Goal: Task Accomplishment & Management: Manage account settings

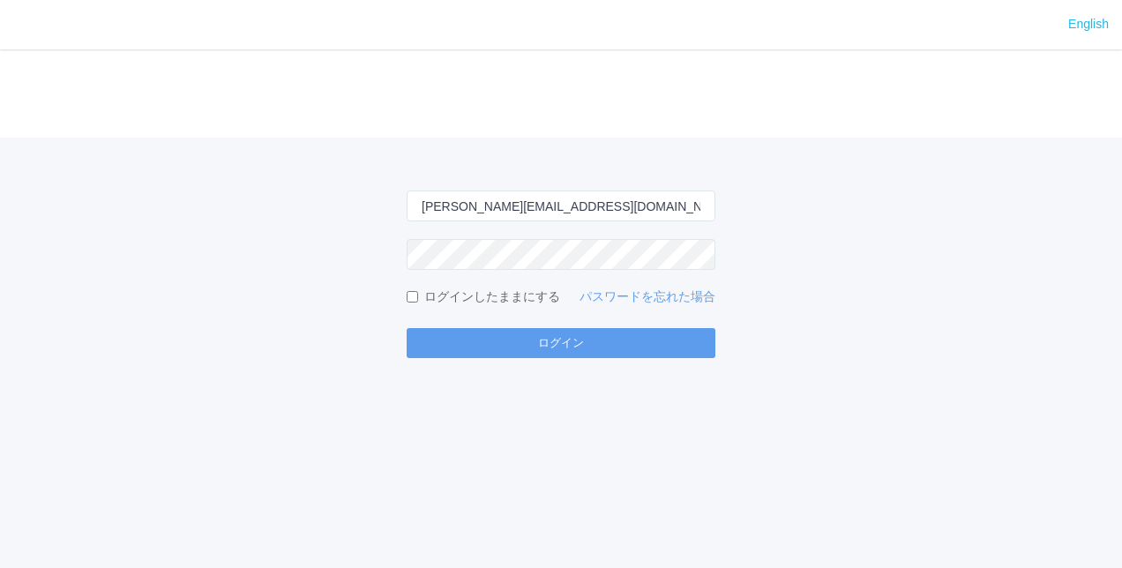
click at [598, 327] on form "[PERSON_NAME][EMAIL_ADDRESS][DOMAIN_NAME] ログインしたままにする パスワードを忘れた場合 ログイン" at bounding box center [561, 275] width 309 height 168
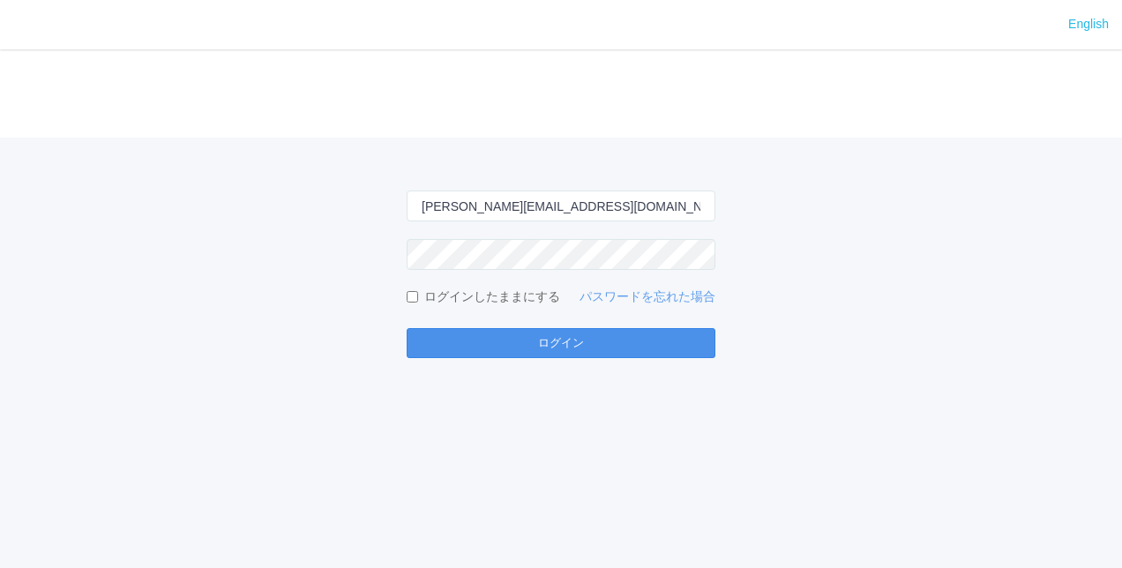
click at [598, 332] on button "ログイン" at bounding box center [561, 343] width 309 height 30
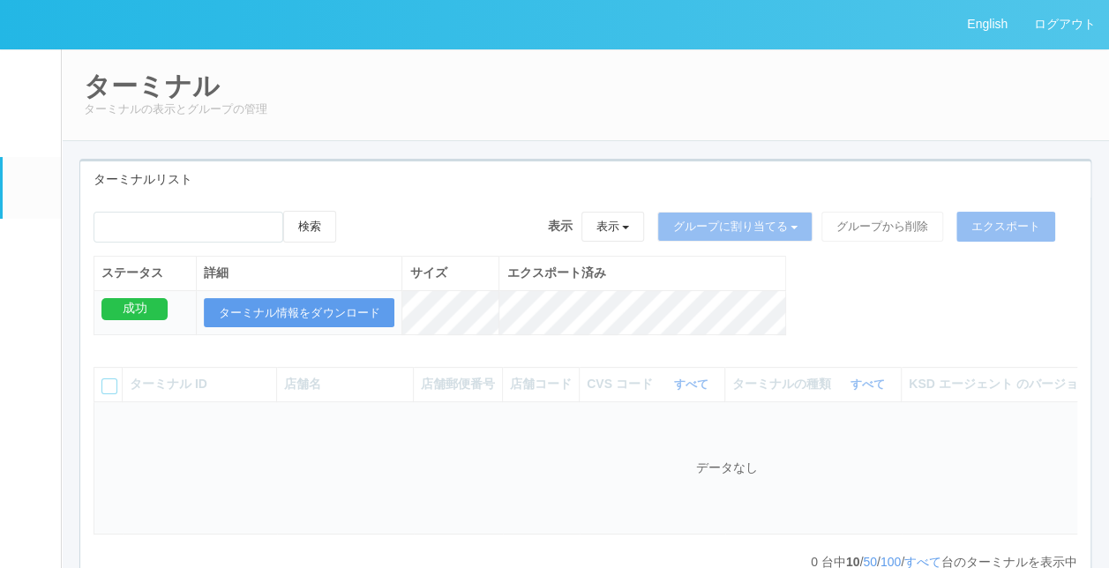
click at [31, 250] on em at bounding box center [31, 250] width 0 height 0
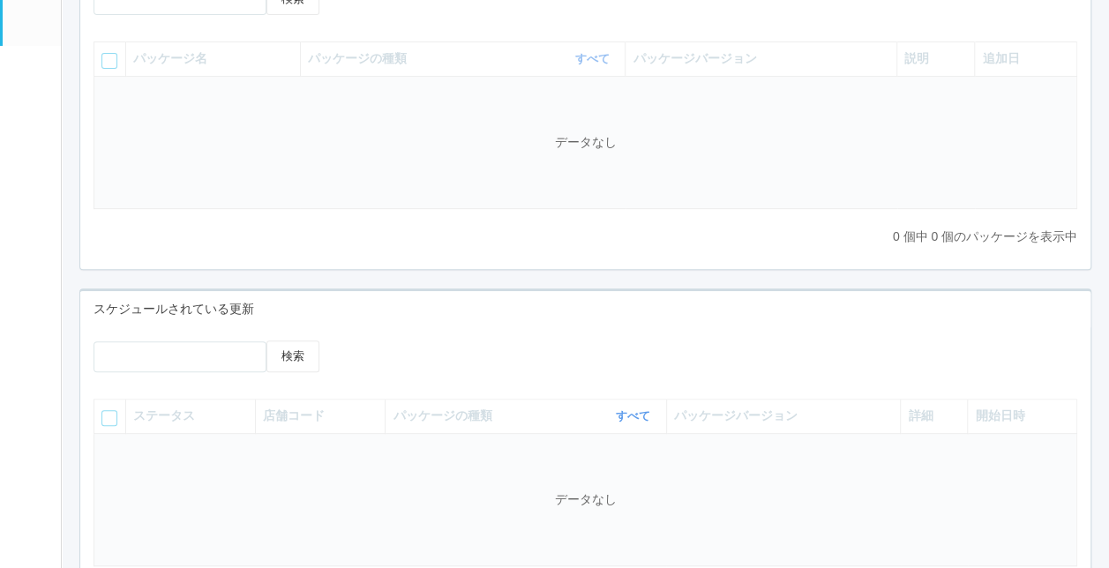
scroll to position [265, 0]
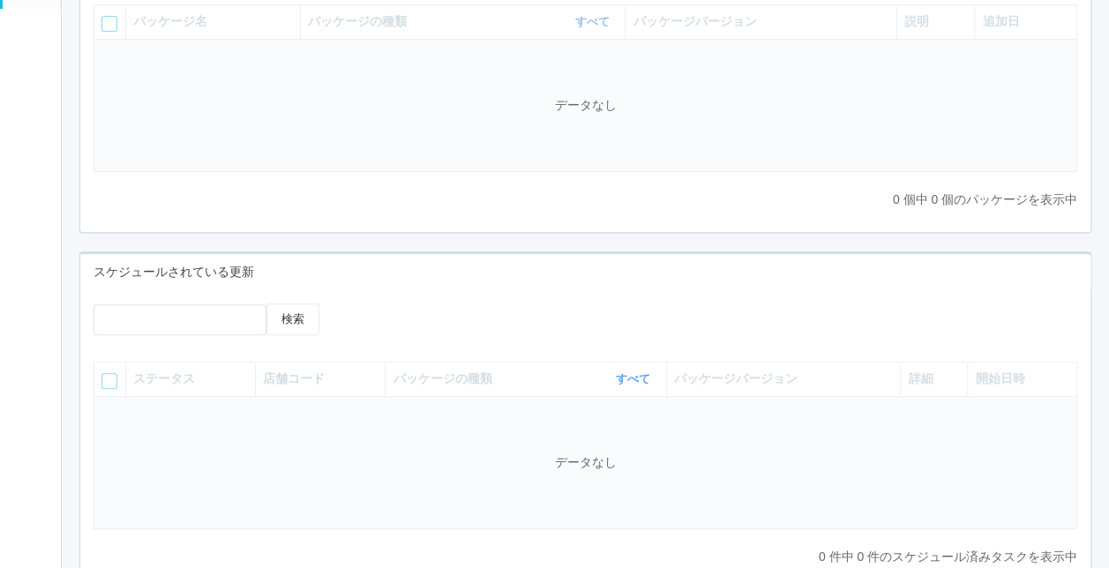
click at [485, 306] on div at bounding box center [465, 309] width 213 height 13
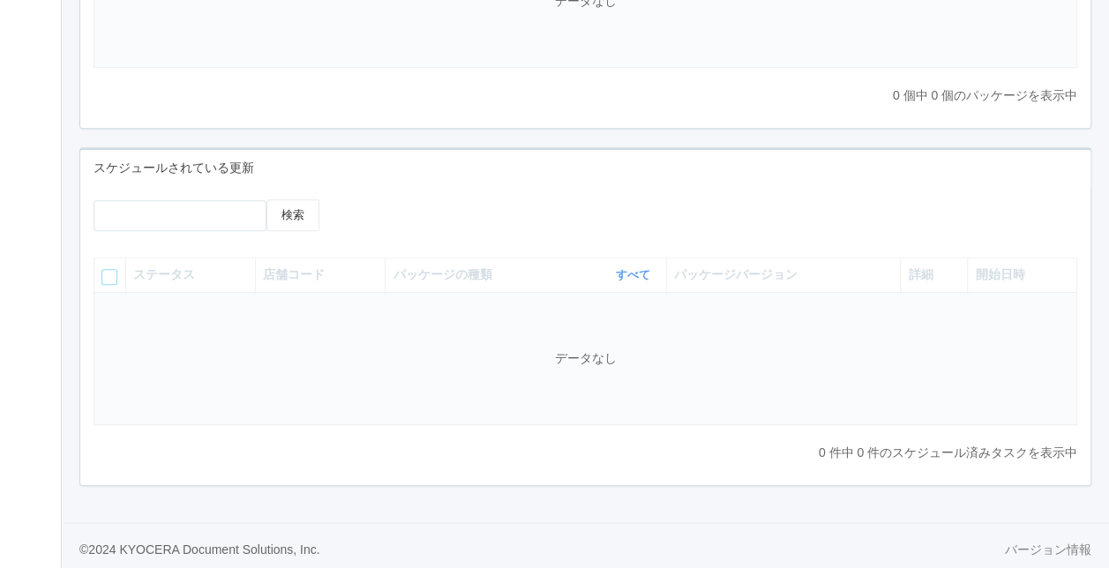
scroll to position [384, 0]
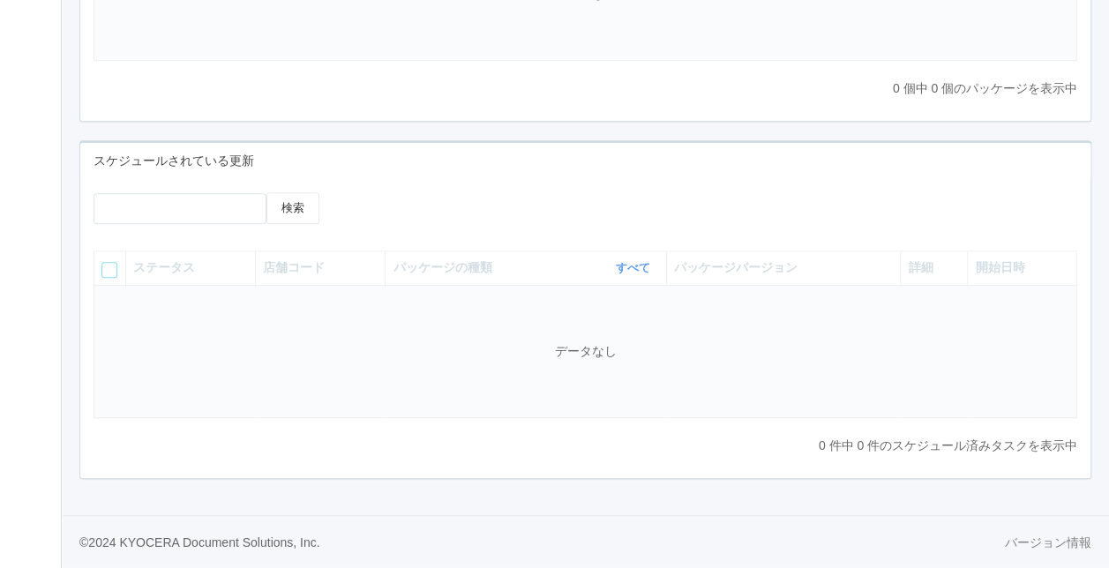
click at [540, 219] on div at bounding box center [459, 205] width 252 height 26
drag, startPoint x: 887, startPoint y: 447, endPoint x: 942, endPoint y: 453, distance: 55.0
click at [942, 453] on p "0 件中 0 件のスケジュール済みタスクを表示中" at bounding box center [948, 446] width 258 height 19
click at [681, 455] on div "ステータス 店舗コード パッケージの種類 すべて 表示 すべて キオスク KSD エージェント j_setting.txt パッケージバージョン 詳細 開始日…" at bounding box center [585, 351] width 1010 height 228
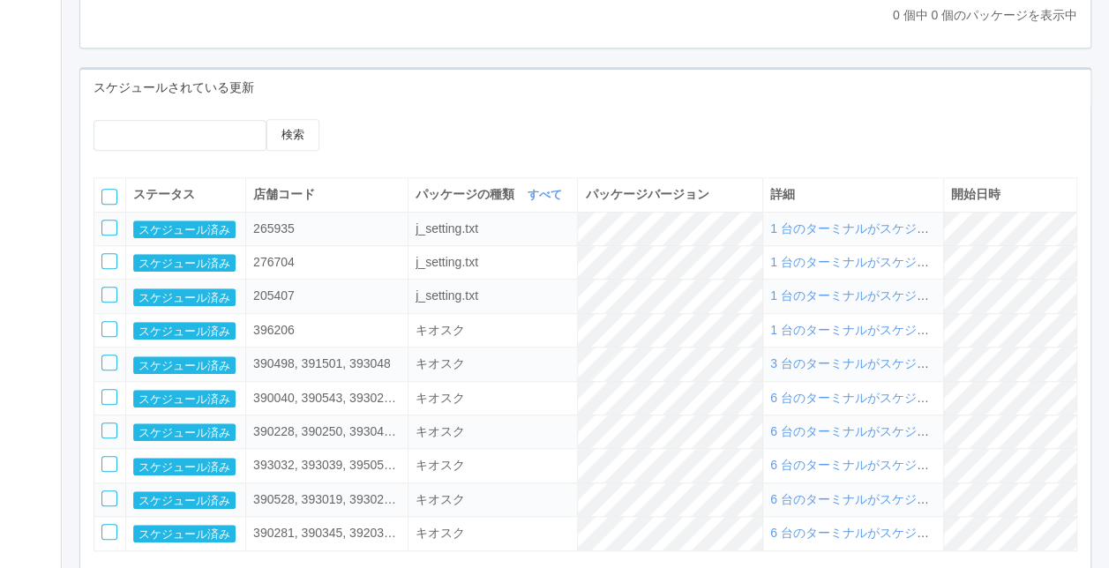
scroll to position [560, 0]
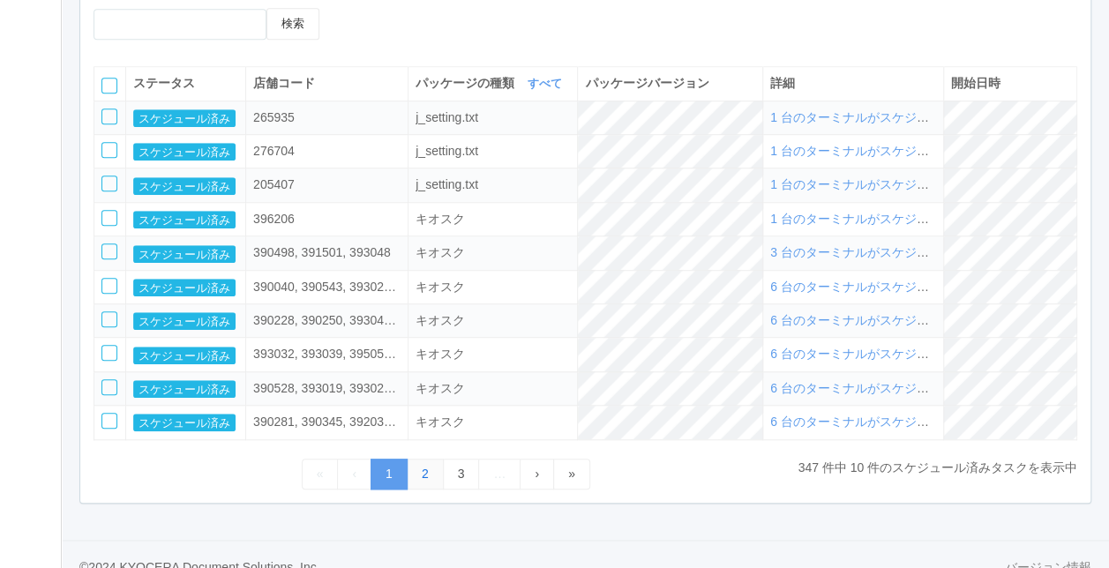
click at [423, 480] on link "2" at bounding box center [425, 474] width 37 height 31
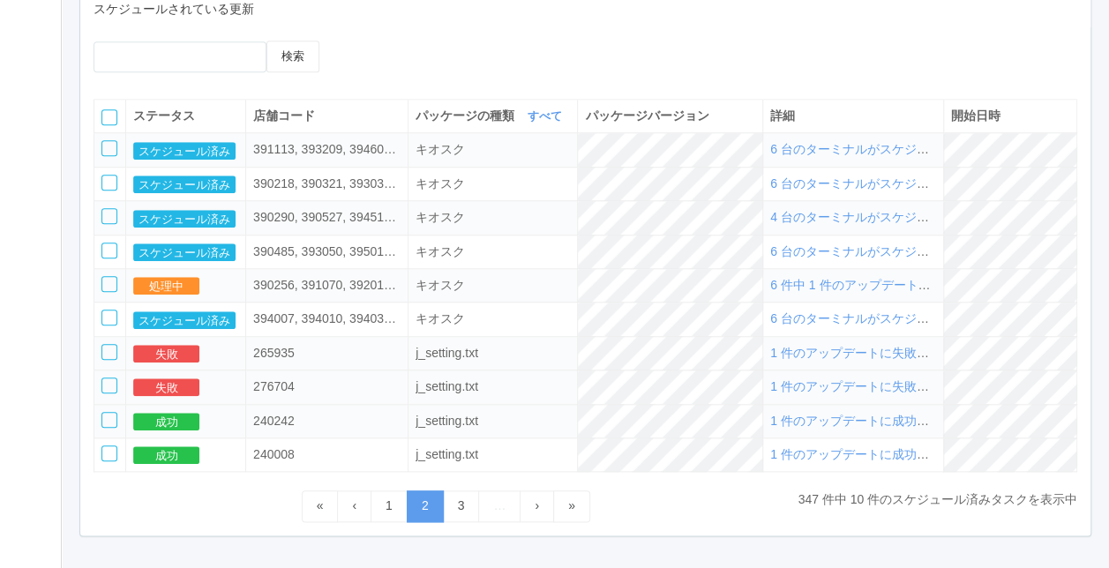
scroll to position [793, 0]
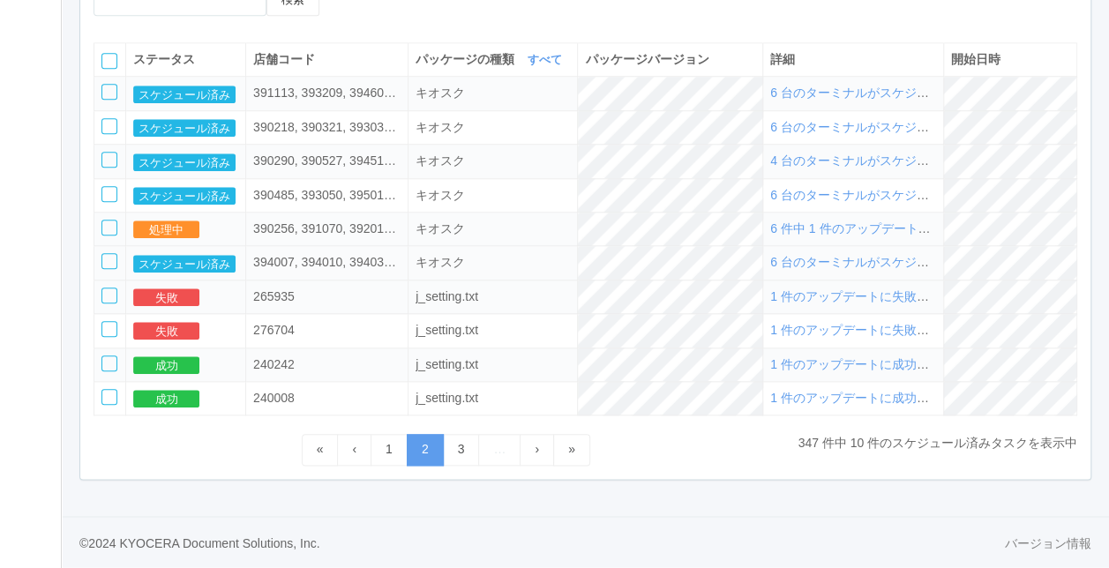
click at [320, 264] on div "394007, 394010, 394037, 394068, 394078, 394081" at bounding box center [326, 262] width 147 height 19
click at [820, 266] on span "6 台のターミナルがスケジュールされました" at bounding box center [892, 262] width 245 height 14
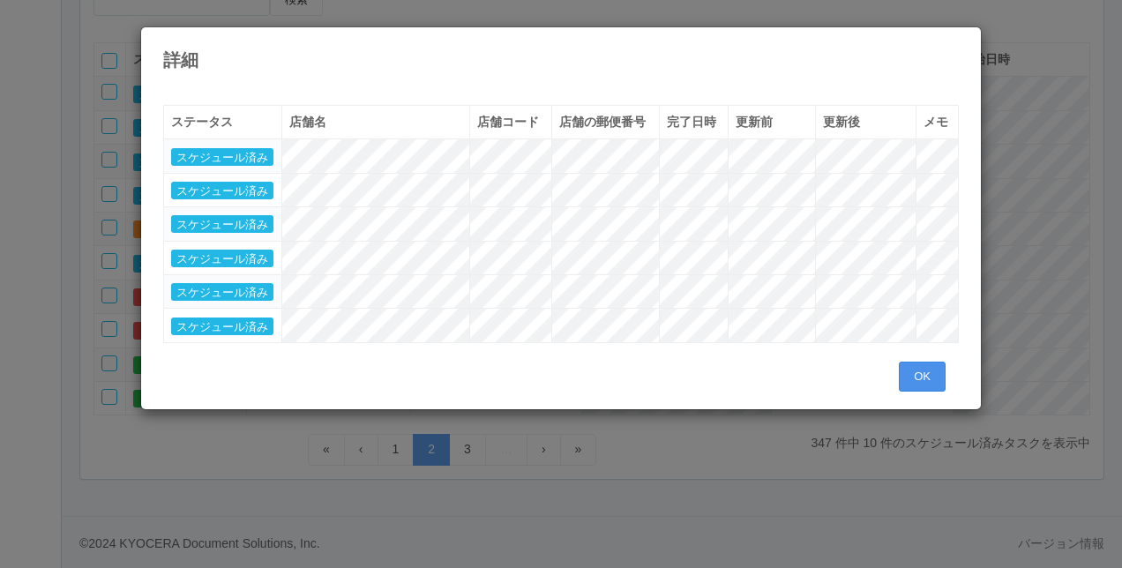
click at [942, 362] on button "OK" at bounding box center [922, 377] width 47 height 30
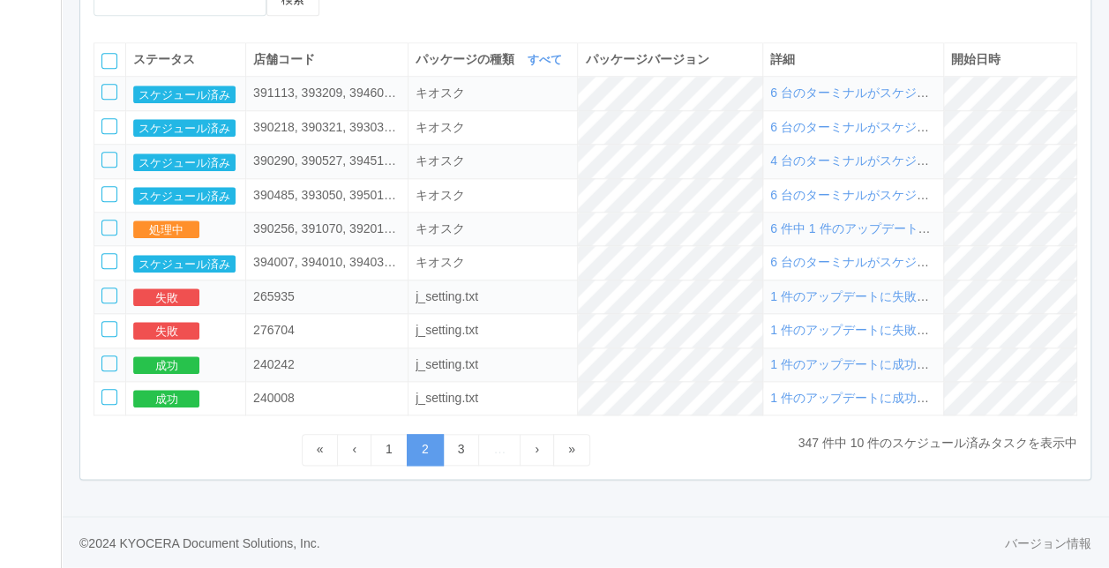
click at [803, 233] on span "6 件中 1 件のアップデートに成功し、0 件に失敗しました" at bounding box center [929, 228] width 318 height 14
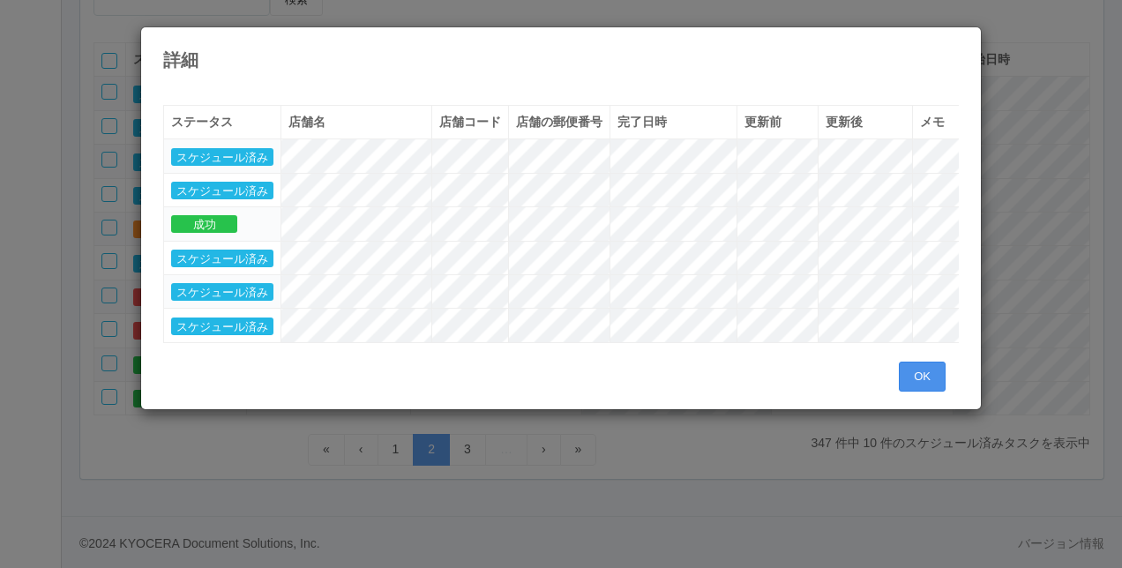
click at [933, 390] on button "OK" at bounding box center [922, 377] width 47 height 30
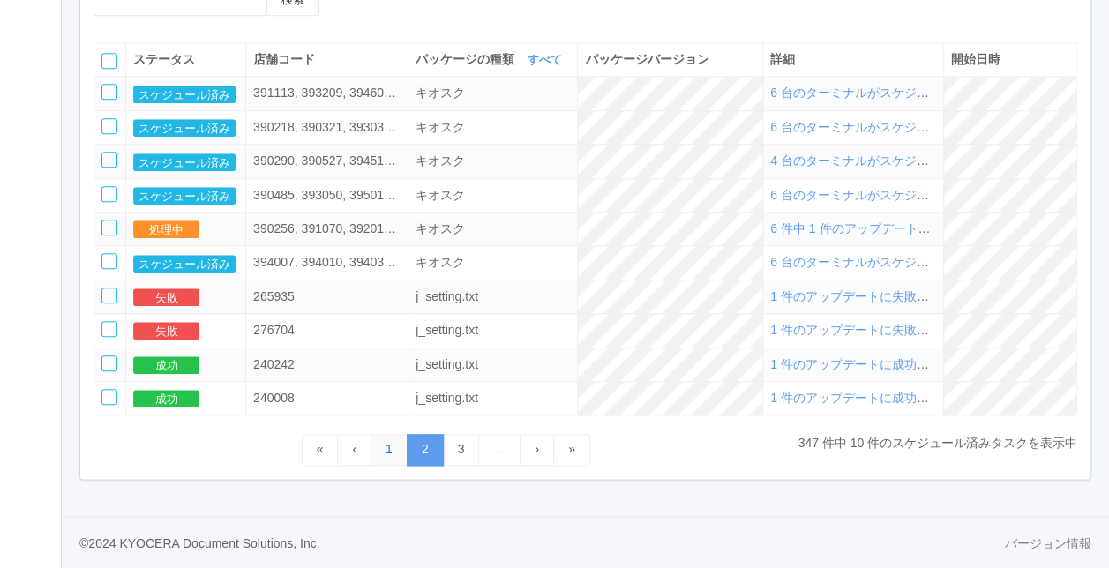
click at [383, 458] on link "1" at bounding box center [388, 449] width 37 height 31
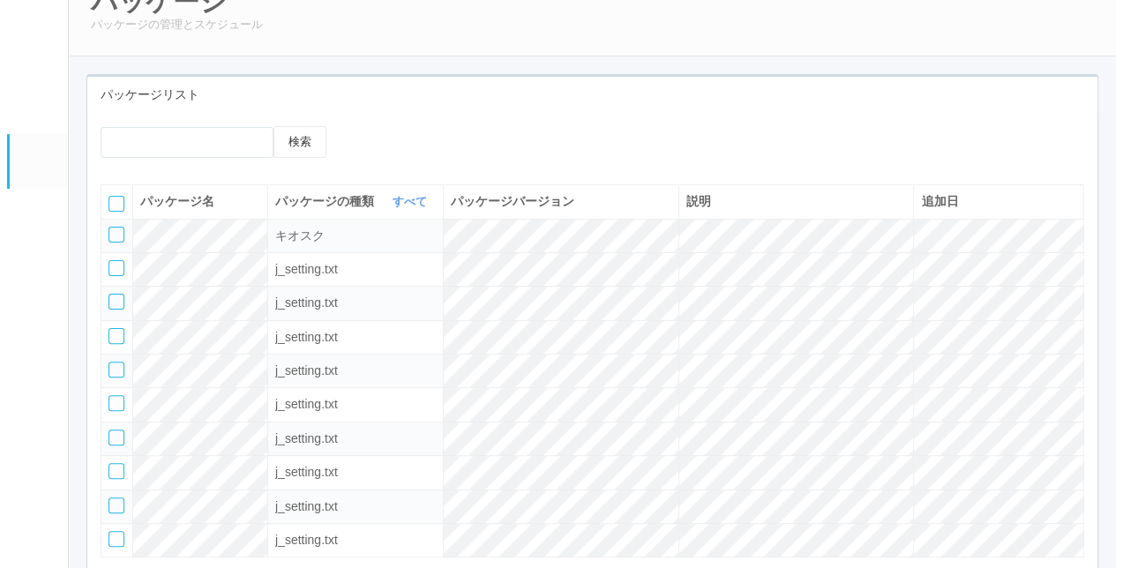
scroll to position [0, 0]
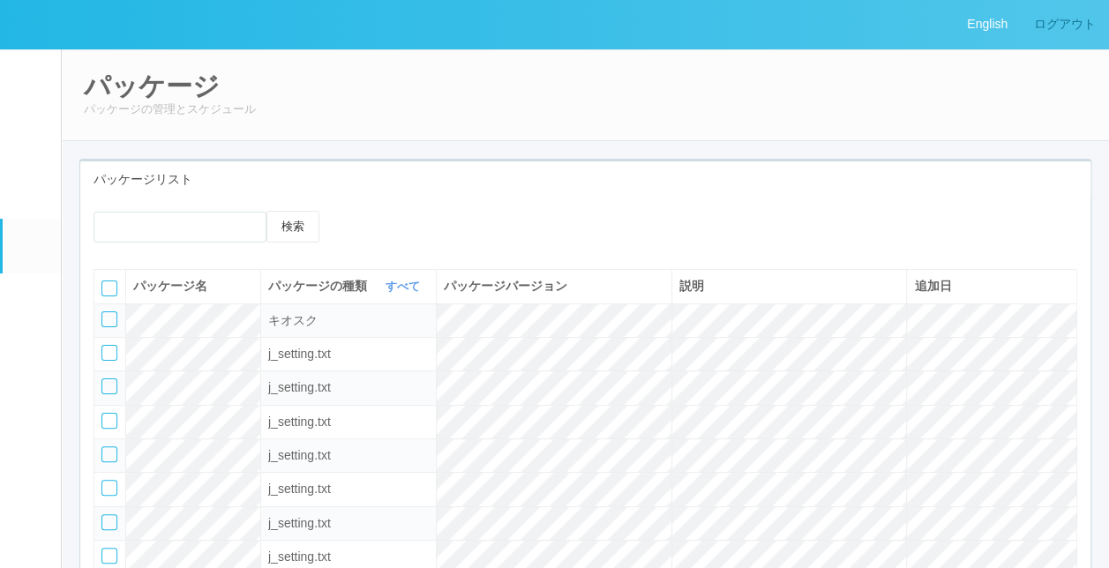
click at [1064, 20] on link "ログアウト" at bounding box center [1064, 24] width 88 height 49
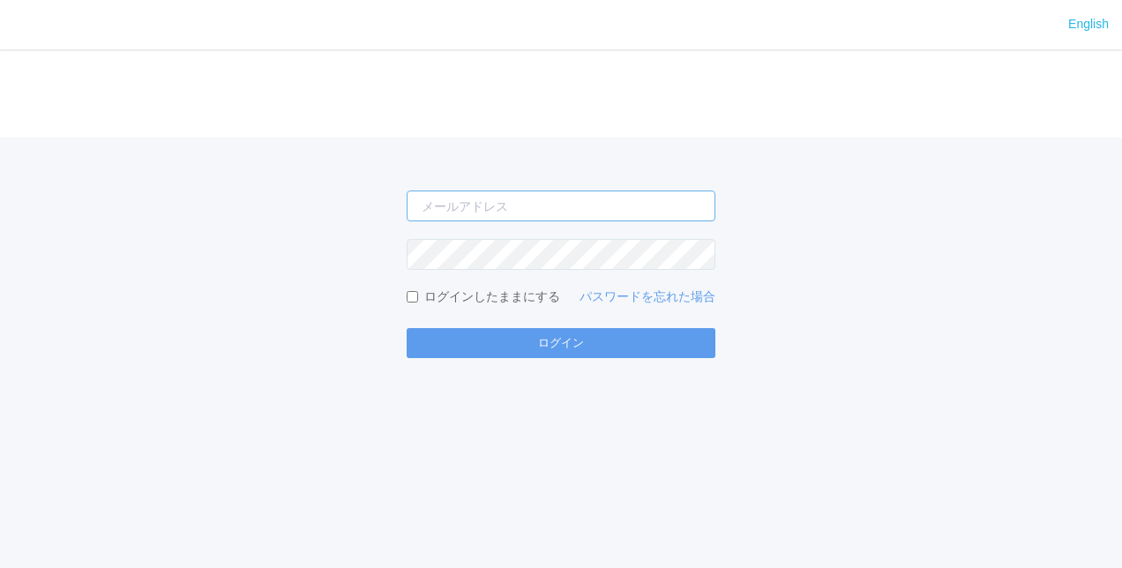
type input "[PERSON_NAME][EMAIL_ADDRESS][DOMAIN_NAME]"
